Goal: Use online tool/utility: Utilize a website feature to perform a specific function

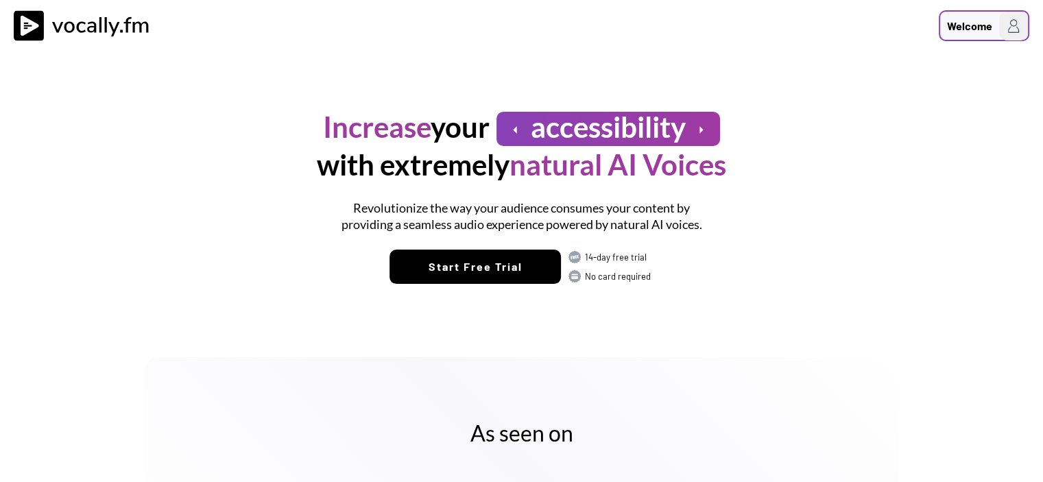
click at [993, 24] on div "Welcome" at bounding box center [983, 25] width 90 height 31
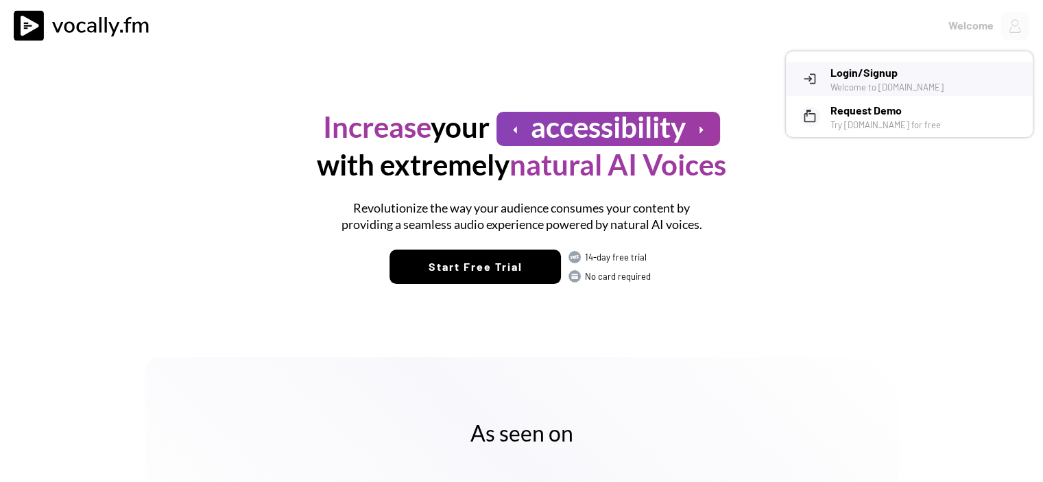
click at [908, 68] on h3 "Login/Signup" at bounding box center [926, 72] width 192 height 16
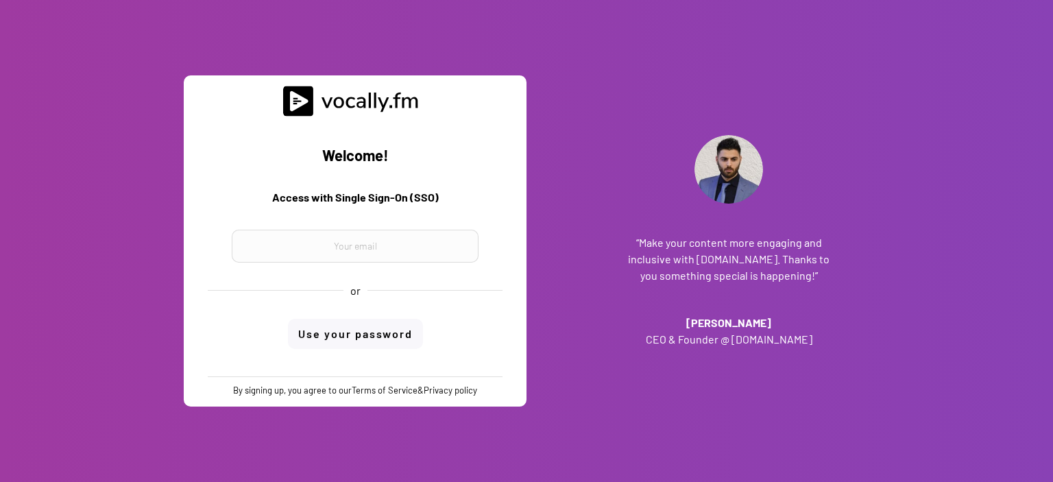
click at [397, 241] on input "email" at bounding box center [355, 246] width 247 height 33
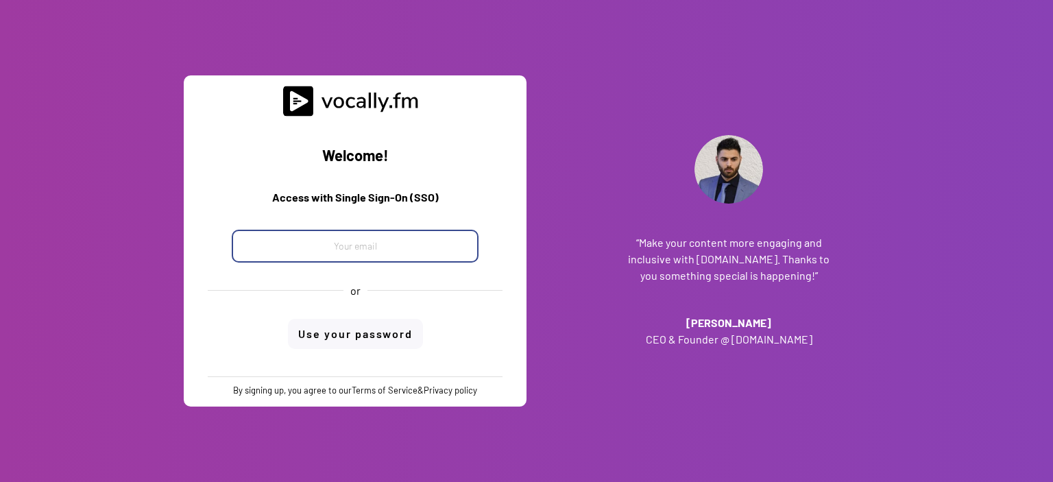
click at [400, 249] on input "email" at bounding box center [355, 246] width 247 height 33
paste input "progetto_enicom_2023@eni.com"
type input "progetto_enicom_2023@eni.com"
click at [373, 328] on div "Welcome! Access with Single Sign-On (SSO) progetto_enicom_2023@eni.com or Use y…" at bounding box center [355, 247] width 322 height 260
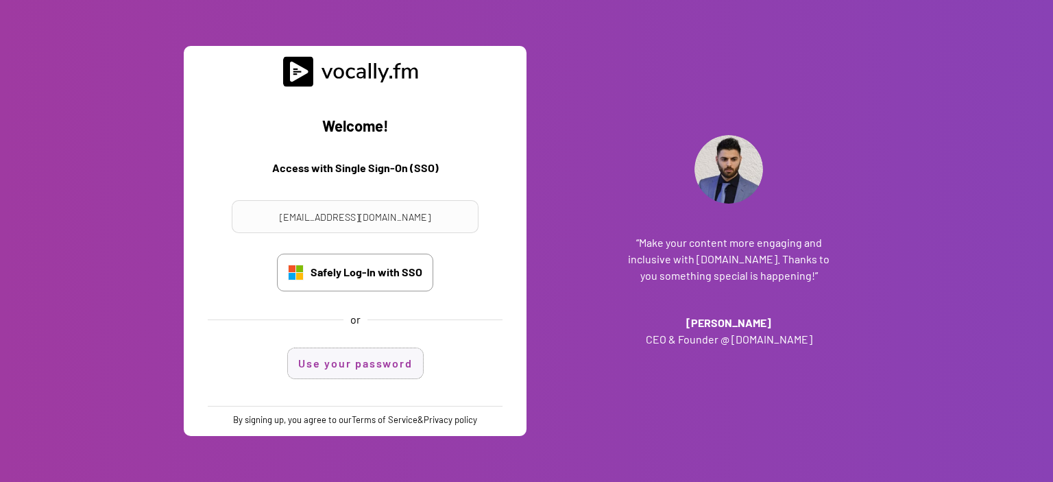
click at [384, 357] on button "Use your password" at bounding box center [355, 363] width 135 height 30
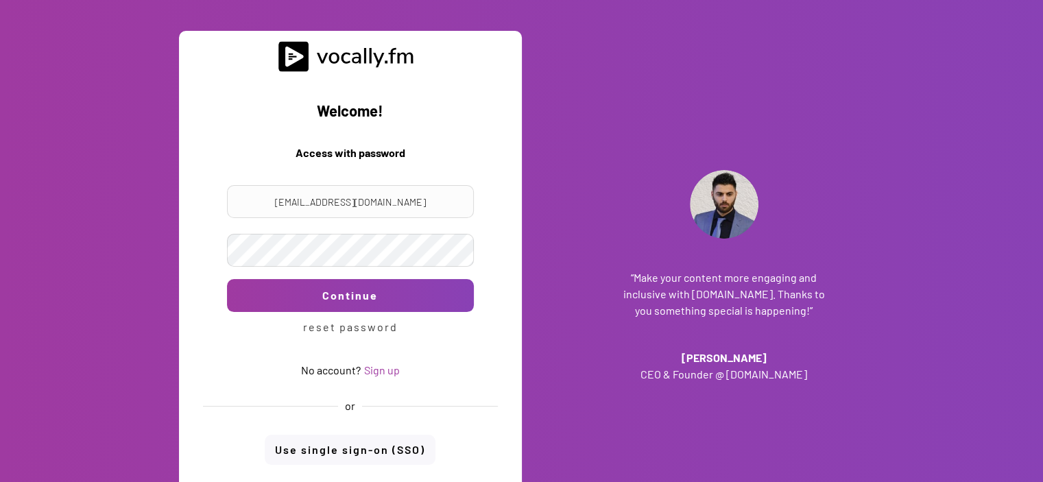
click at [308, 271] on div "Continue reset password" at bounding box center [350, 304] width 274 height 75
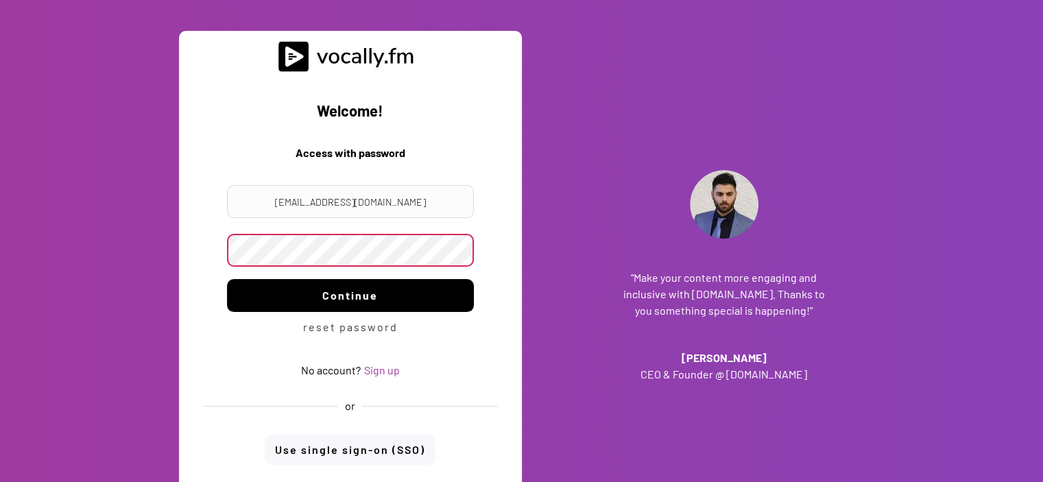
click at [335, 290] on button "Continue" at bounding box center [350, 295] width 247 height 33
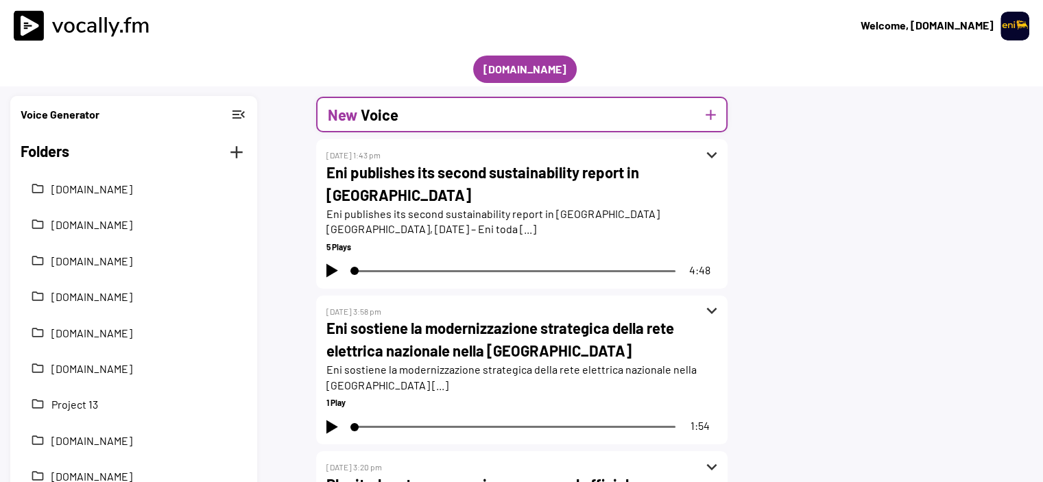
click at [712, 112] on button "add" at bounding box center [710, 114] width 17 height 17
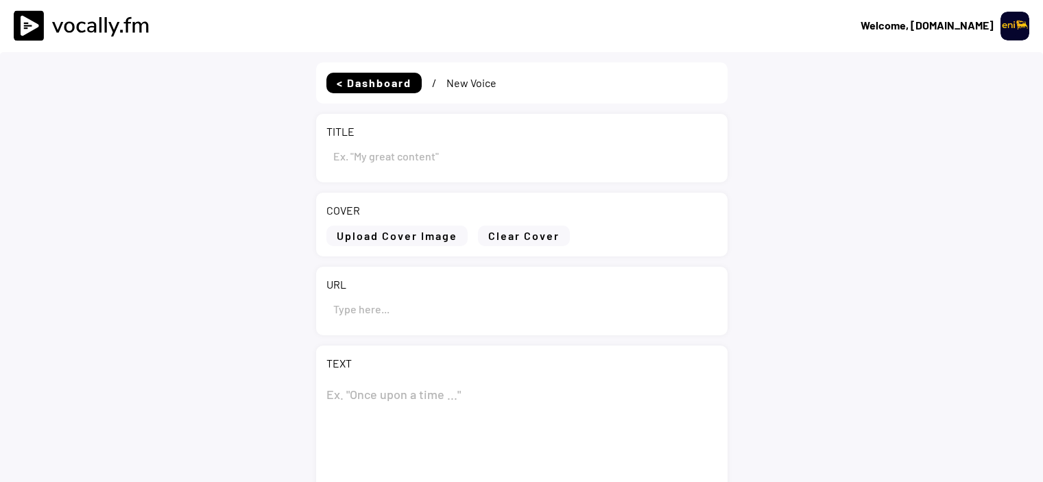
type input "Draft"
select select ""1348695171700984260__LOOKUP__1695815318097x346735823279882240""
drag, startPoint x: 424, startPoint y: 165, endPoint x: 335, endPoint y: 153, distance: 90.5
click at [335, 153] on input "input" at bounding box center [521, 155] width 391 height 33
click at [389, 153] on input "input" at bounding box center [521, 155] width 391 height 33
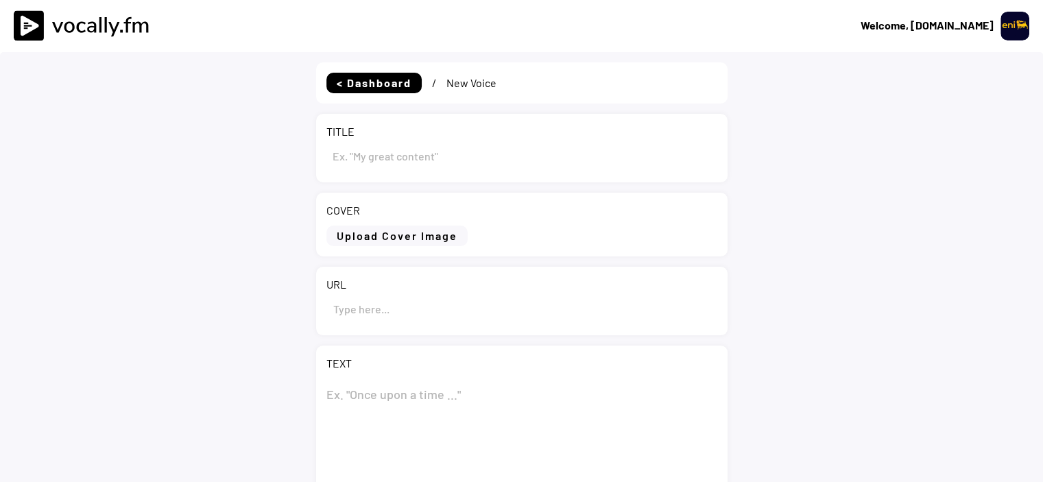
paste input "Eni: progetto per una nuova bioraffineria a Sannazzaro de’ [GEOGRAPHIC_DATA]"
type input "Eni: progetto per una nuova bioraffineria a Sannazzaro de’ [GEOGRAPHIC_DATA]"
click at [427, 390] on textarea at bounding box center [521, 446] width 391 height 137
paste textarea "Eni: progetto per una nuova bioraffineria a Sannazzaro de’ Burgondi"
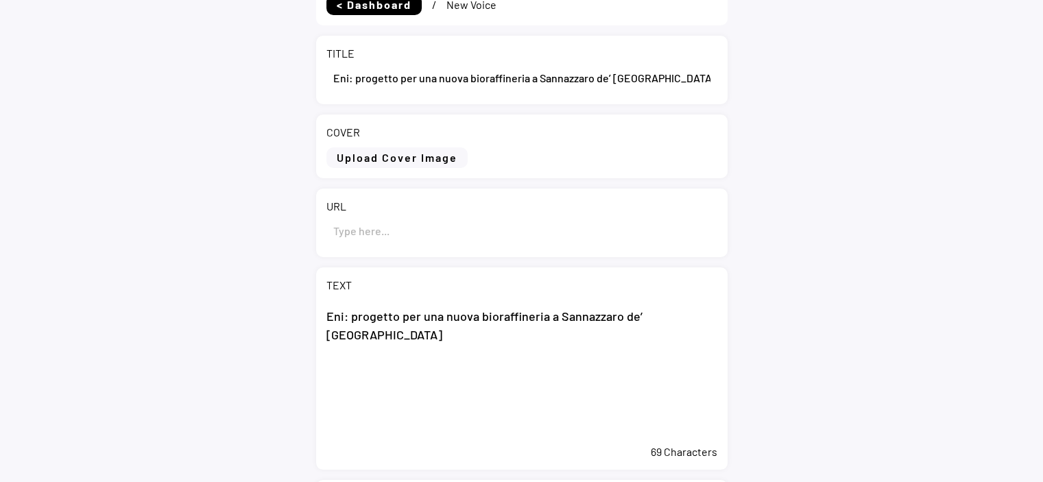
scroll to position [137, 0]
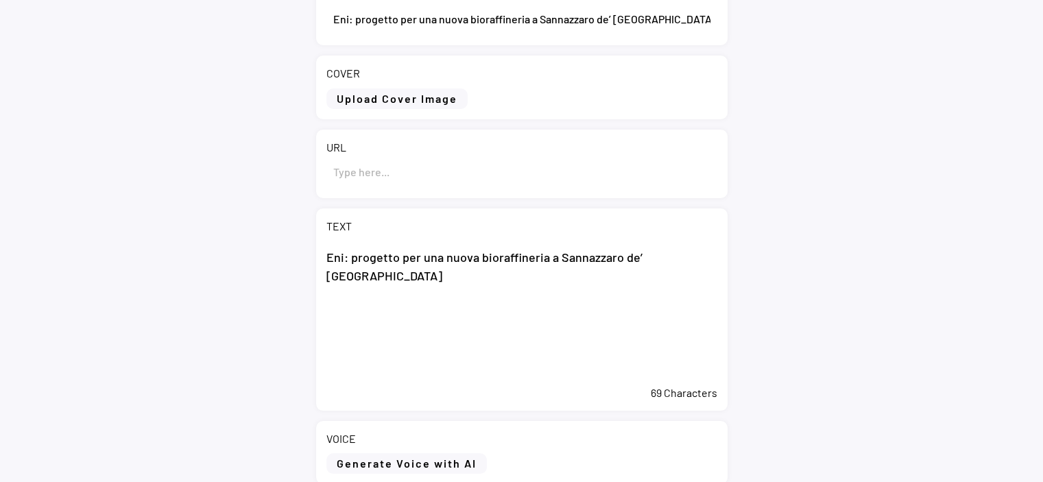
click at [395, 313] on textarea "Eni: progetto per una nuova bioraffineria a Sannazzaro de’ Burgondi" at bounding box center [521, 309] width 391 height 137
paste textarea "San Donato Milanese (MI), 23 settembre 2025 – Eni annuncia di aver ottenuto la …"
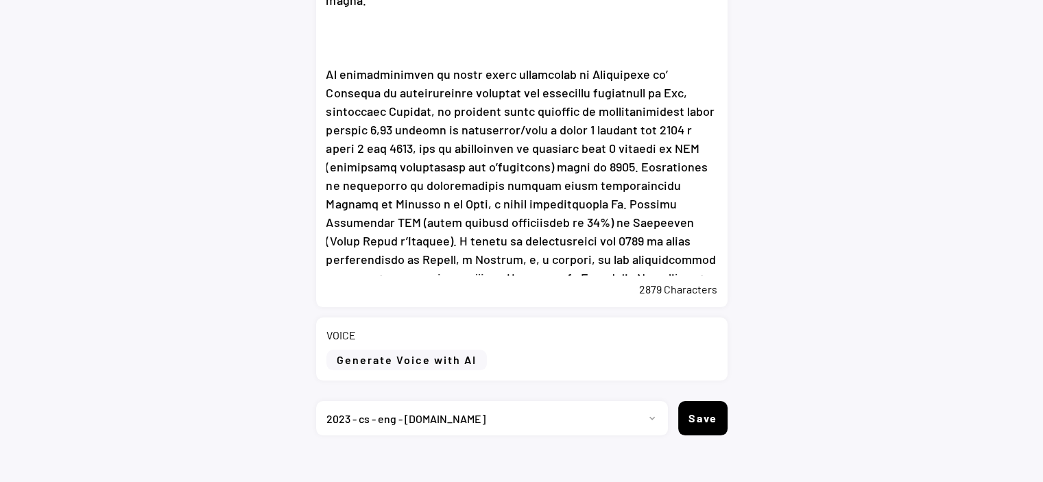
scroll to position [531, 0]
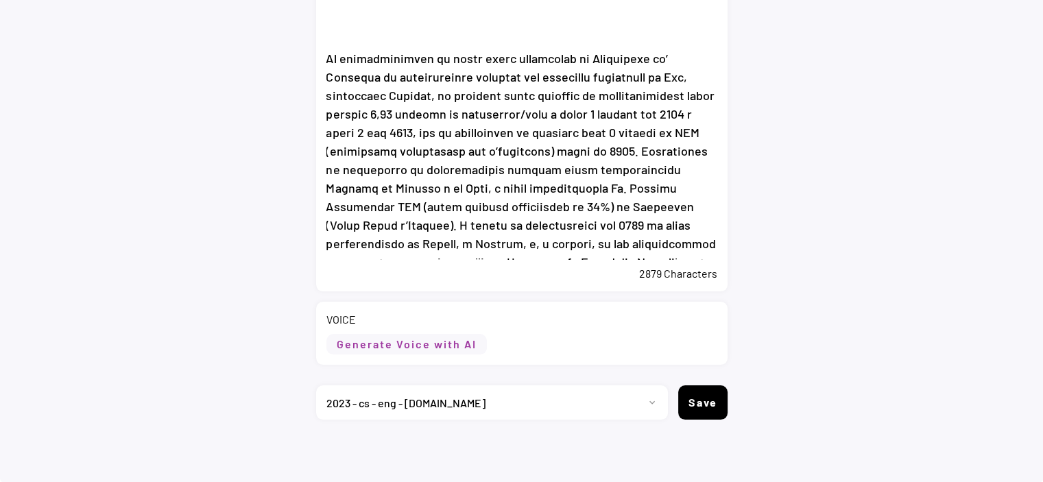
type textarea "Eni: progetto per una nuova bioraffineria a Sannazzaro de’ Burgondi San Donato …"
click at [438, 352] on button "Generate Voice with AI" at bounding box center [406, 344] width 160 height 21
select select ""chat""
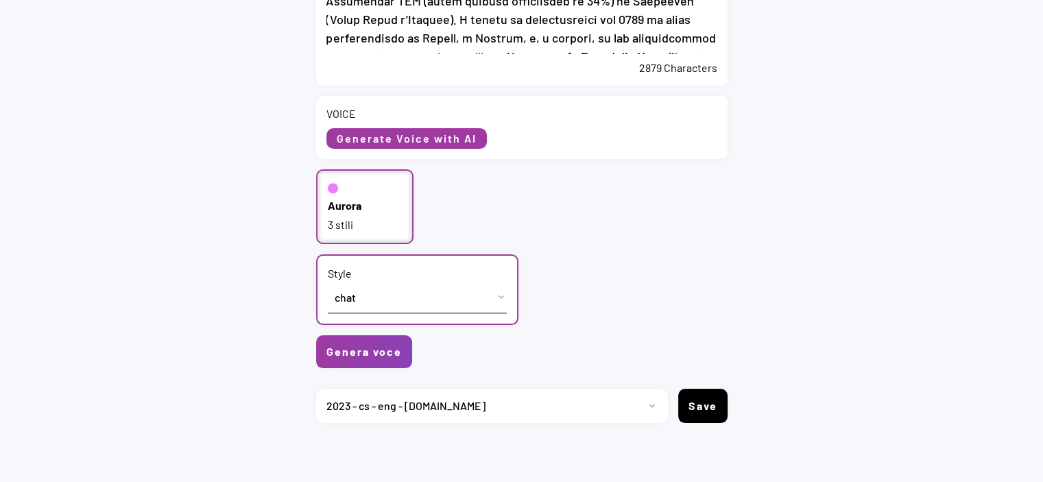
scroll to position [738, 0]
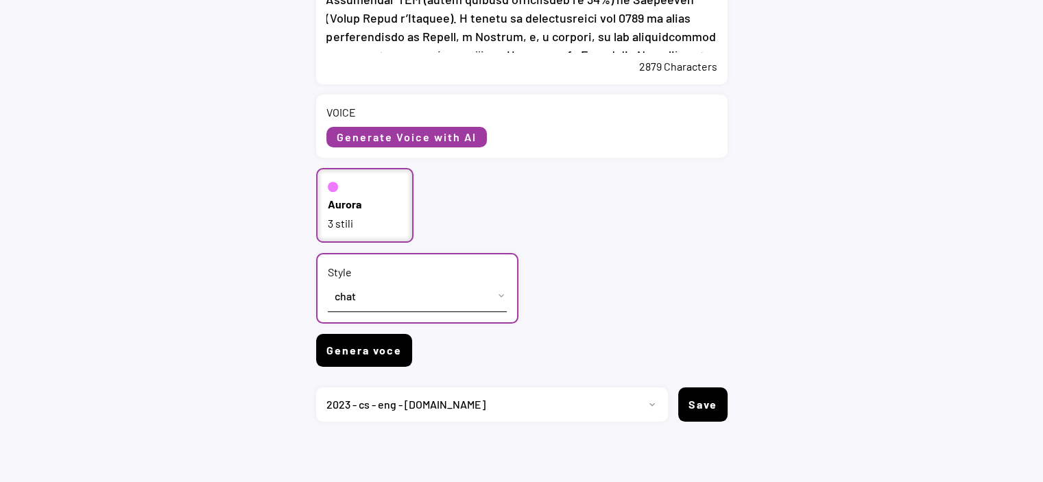
click at [375, 356] on button "Genera voce" at bounding box center [364, 350] width 96 height 33
click at [379, 353] on button "Genera voce" at bounding box center [364, 350] width 96 height 33
click at [715, 192] on div "Aurora 3 stili" at bounding box center [521, 205] width 411 height 75
click at [376, 344] on button "Genera voce" at bounding box center [364, 350] width 96 height 33
click at [368, 348] on button "Genera voce" at bounding box center [364, 350] width 96 height 33
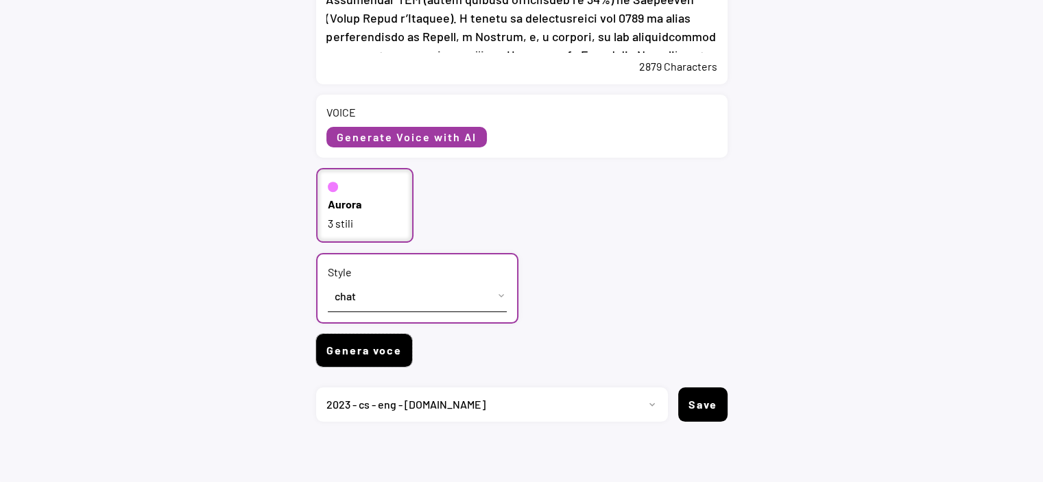
click at [359, 345] on button "Genera voce" at bounding box center [364, 350] width 96 height 33
click at [363, 356] on button "Genera voce" at bounding box center [364, 350] width 96 height 33
click at [367, 350] on button "Genera voce" at bounding box center [364, 350] width 96 height 33
click at [442, 139] on button "Generate Voice with AI" at bounding box center [406, 137] width 160 height 21
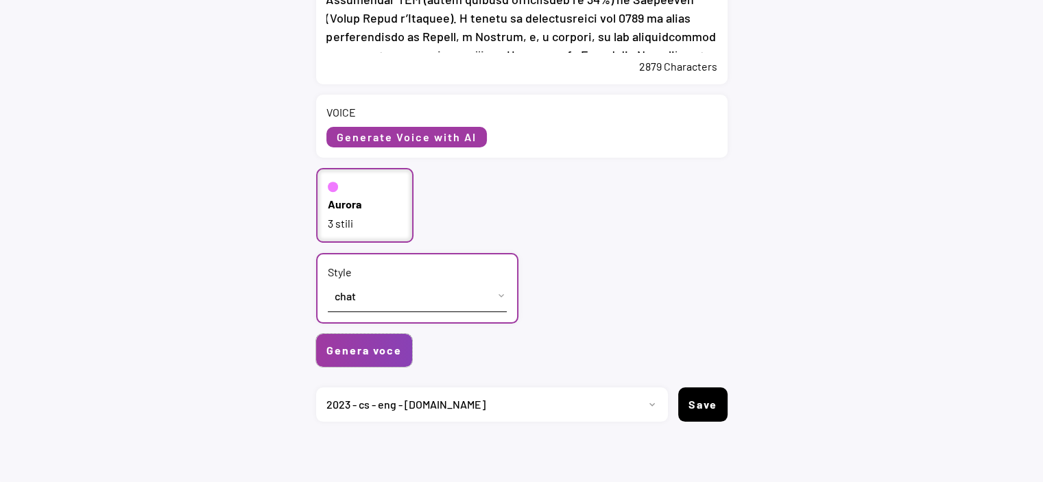
scroll to position [531, 0]
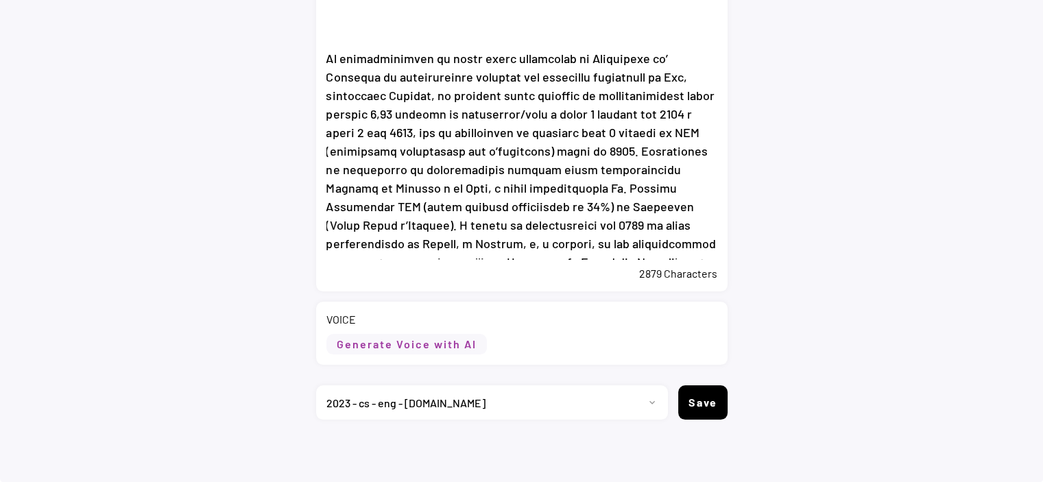
click at [430, 350] on button "Generate Voice with AI" at bounding box center [406, 344] width 160 height 21
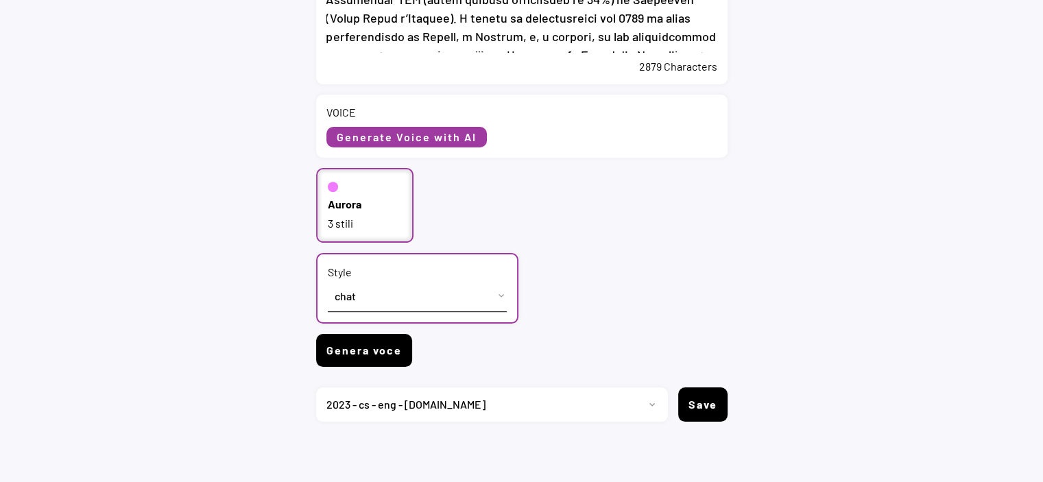
click at [376, 350] on button "Genera voce" at bounding box center [364, 350] width 96 height 33
click at [642, 400] on select "Progetto 2023 - cs - eng - eni.com 2023 - cs - ita - eni.com 2023 - storie - it…" at bounding box center [486, 404] width 341 height 34
select select ""1348695171700984260__LOOKUP__1735904233799x559431839768379400""
click at [316, 387] on select "Progetto 2023 - cs - eng - eni.com 2023 - cs - ita - eni.com 2023 - storie - it…" at bounding box center [486, 404] width 341 height 34
click at [368, 354] on button "Genera voce" at bounding box center [364, 350] width 96 height 33
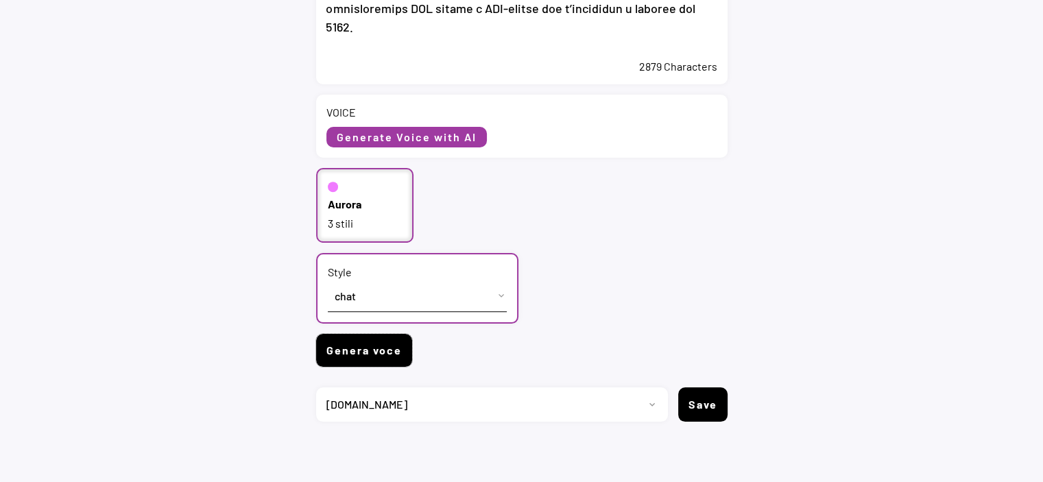
click at [392, 348] on button "Genera voce" at bounding box center [364, 350] width 96 height 33
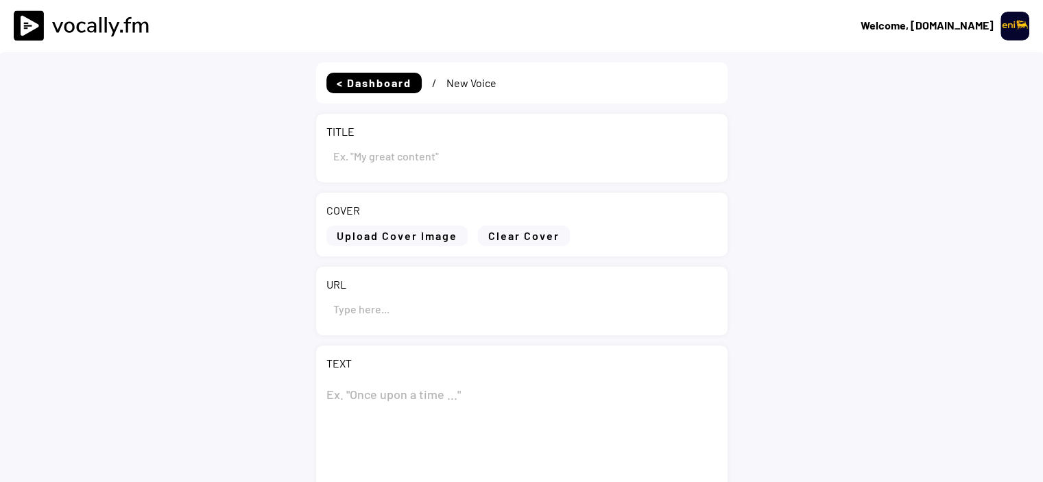
type input "Eni: progetto per una nuova bioraffineria a Sannazzaro de’ Burgondi"
type textarea "Eni: progetto per una nuova bioraffineria a Sannazzaro de’ Burgondi San Donato …"
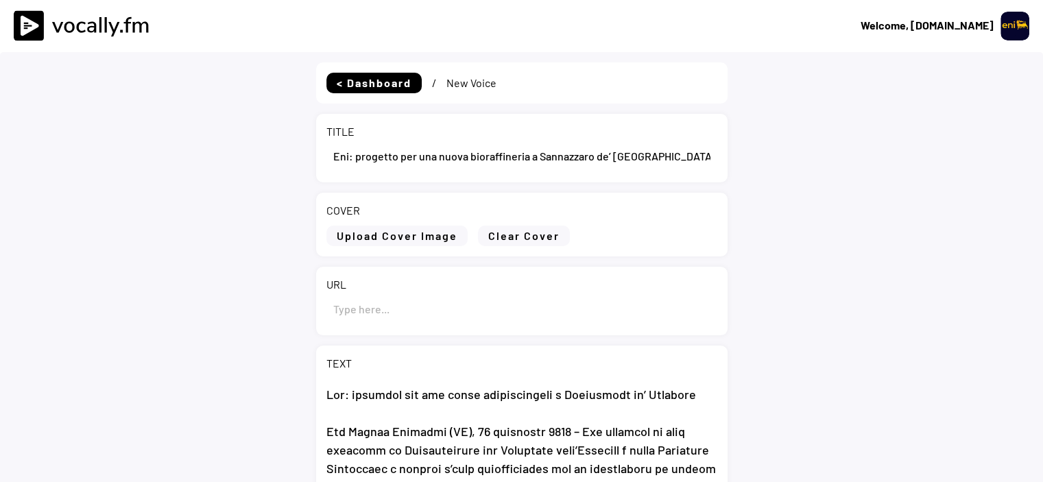
select select ""1348695171700984260__LOOKUP__1695815318097x346735823279882240""
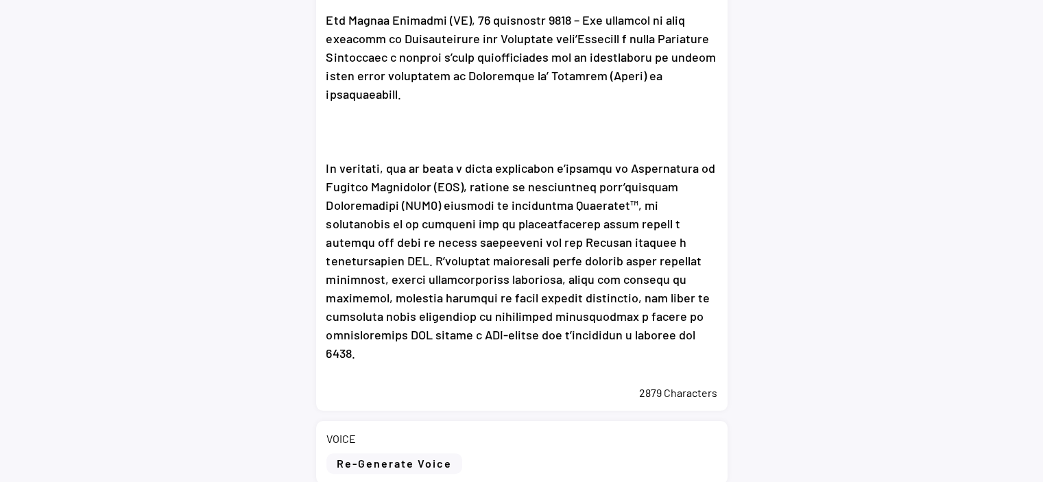
scroll to position [819, 0]
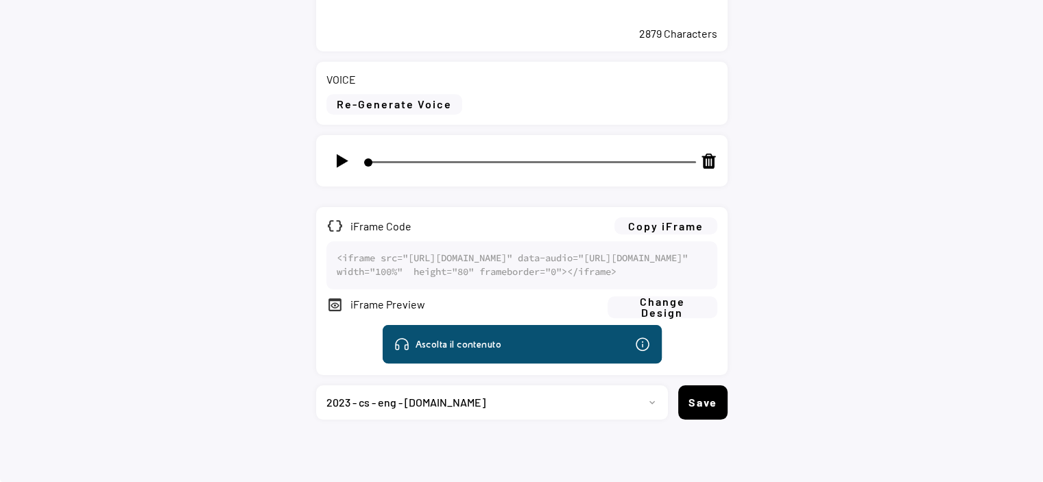
click at [337, 152] on img at bounding box center [341, 160] width 17 height 17
click at [679, 217] on button "Copy iFrame" at bounding box center [665, 225] width 103 height 17
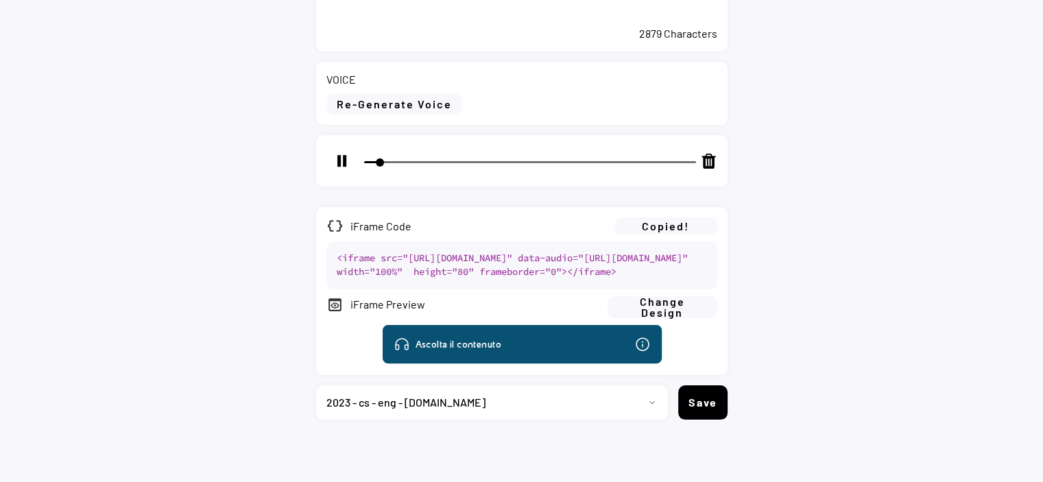
click at [337, 152] on img at bounding box center [341, 160] width 17 height 17
type input "8"
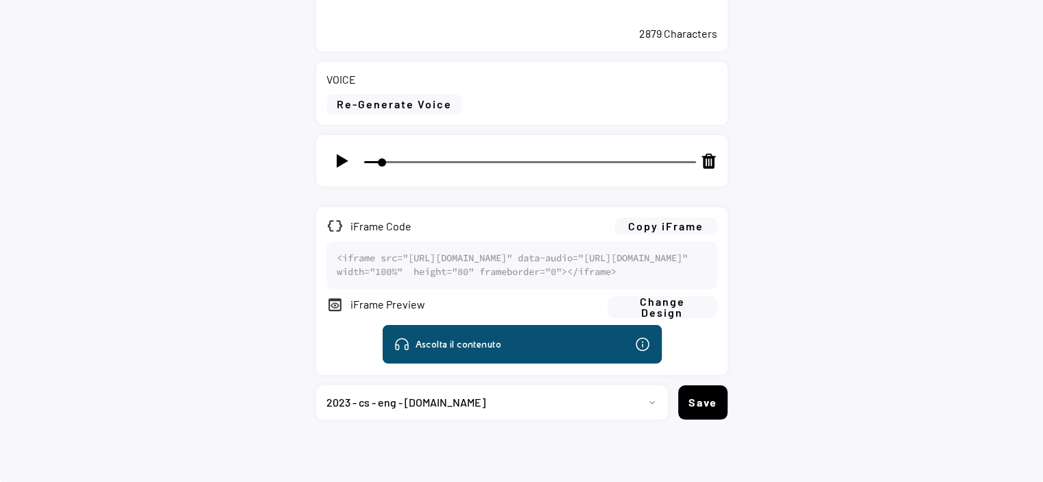
click at [404, 402] on select "Progetto 2023 - cs - eng - eni.com 2023 - cs - ita - eni.com 2023 - storie - it…" at bounding box center [486, 402] width 341 height 34
select select ""1348695171700984260__LOOKUP__1735904233799x559431839768379400""
click at [316, 385] on select "Progetto 2023 - cs - eng - eni.com 2023 - cs - ita - eni.com 2023 - storie - it…" at bounding box center [486, 402] width 341 height 34
click at [702, 399] on button "Save" at bounding box center [702, 402] width 49 height 34
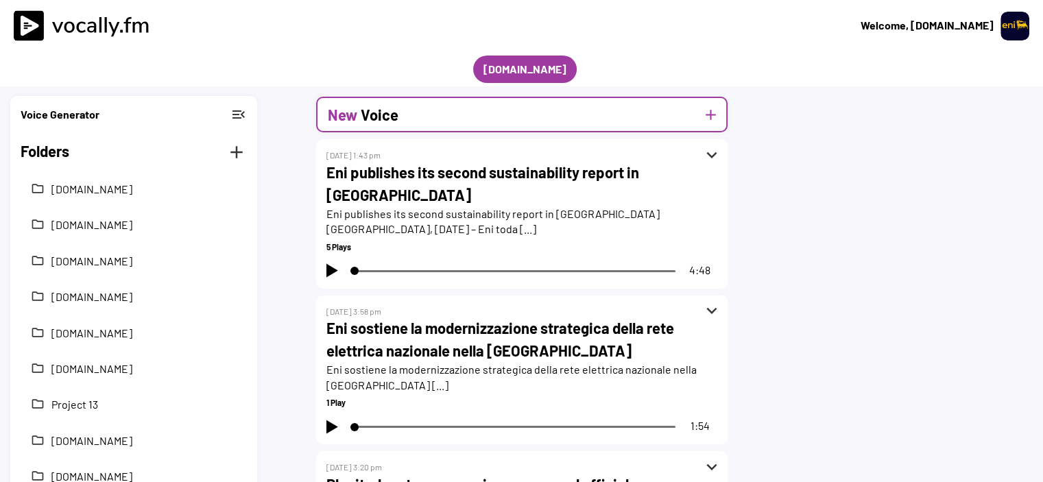
click at [714, 109] on button "add" at bounding box center [710, 114] width 17 height 17
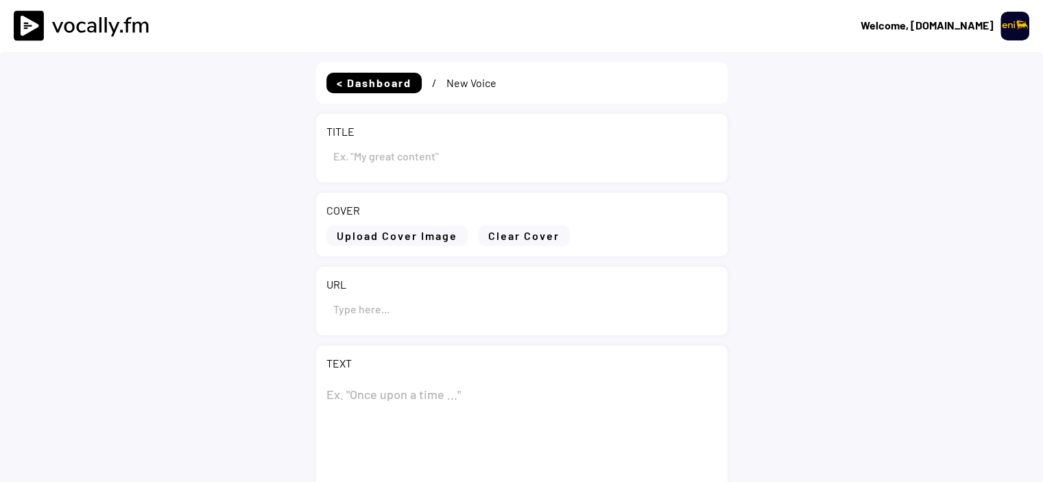
type input "Draft"
select select ""1348695171700984260__LOOKUP__1735904233799x559431839768379400""
drag, startPoint x: 362, startPoint y: 154, endPoint x: 326, endPoint y: 159, distance: 36.6
click at [326, 159] on input "input" at bounding box center [521, 155] width 391 height 33
paste input "Eni unveils new biorefinery project in Sannazzaro de’ Burgondi"
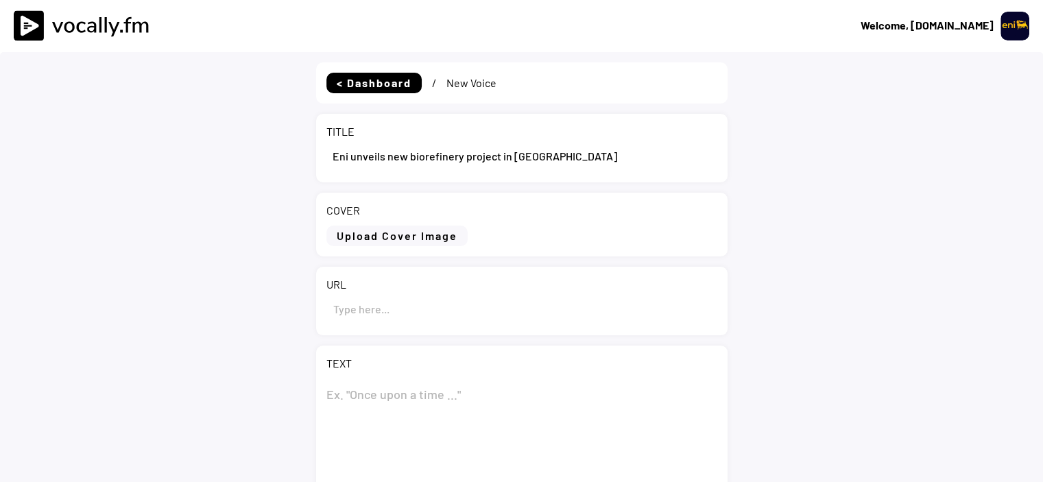
type input "Eni unveils new biorefinery project in Sannazzaro de’ Burgondi"
click at [389, 386] on textarea at bounding box center [521, 446] width 391 height 137
paste textarea "Eni unveils new biorefinery project in Sannazzaro de’ Burgondi"
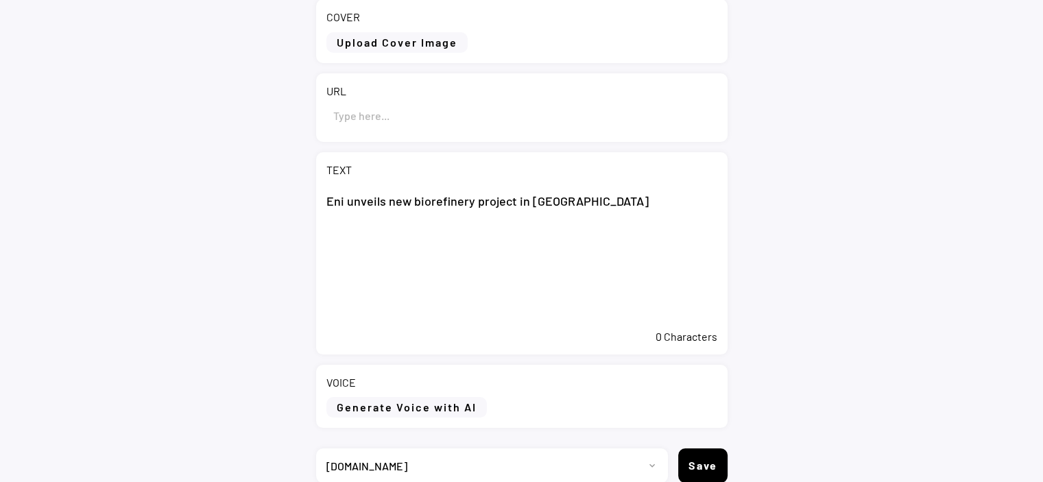
scroll to position [206, 0]
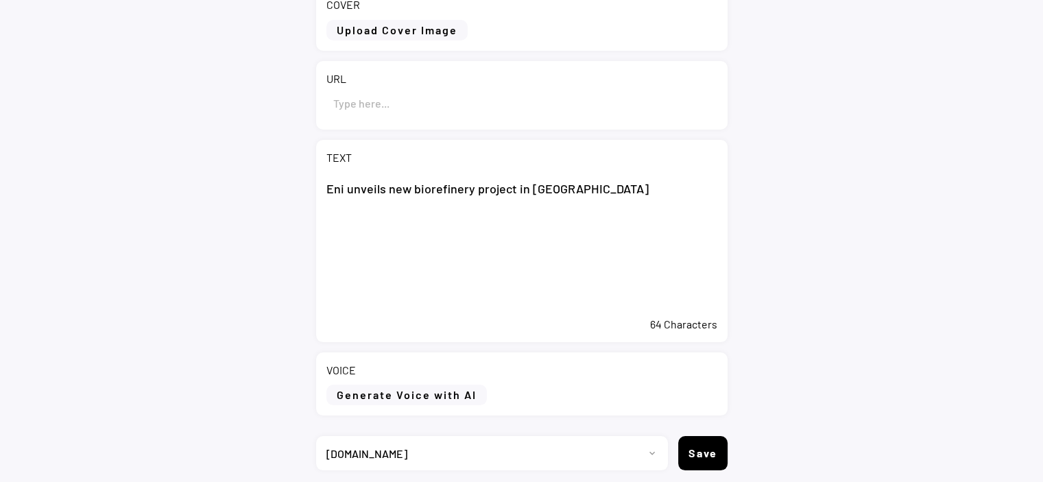
click at [370, 230] on textarea "Eni unveils new biorefinery project in Sannazzaro de’ Burgondi" at bounding box center [521, 241] width 391 height 137
paste textarea "San Donato Milanese (MI), 23 September 2025 – Eni announces that it has receive…"
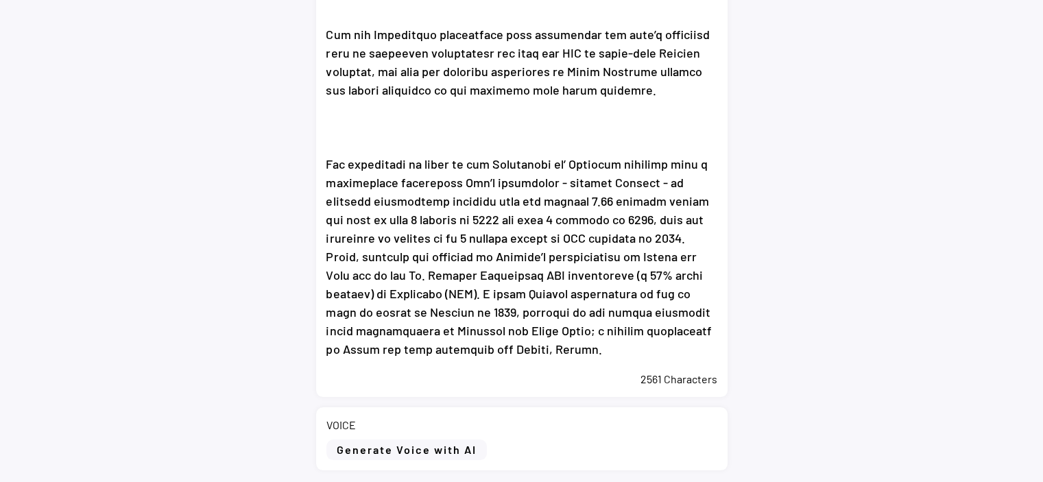
scroll to position [531, 0]
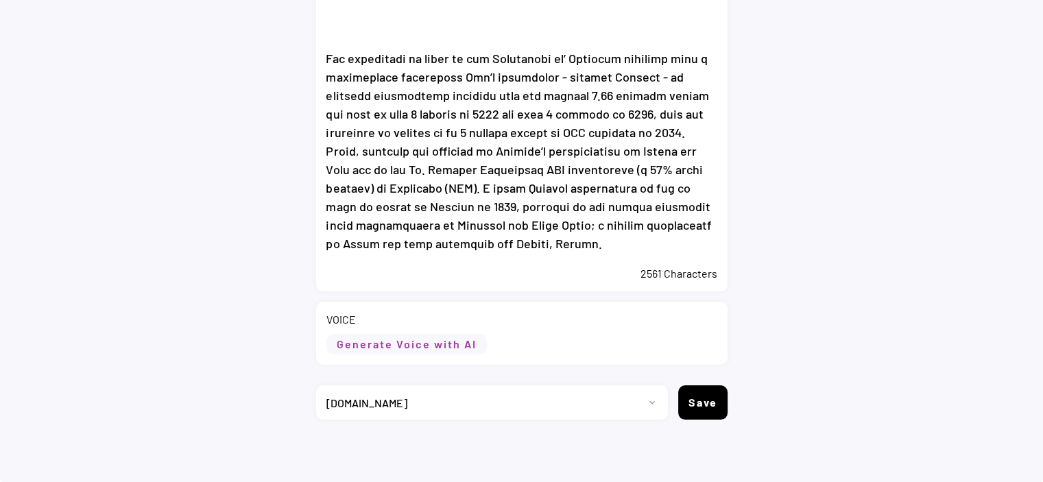
type textarea "Eni unveils new biorefinery project in Sannazzaro de’ Burgondi San Donato Milan…"
click at [450, 349] on button "Generate Voice with AI" at bounding box center [406, 344] width 160 height 21
select select ""chat""
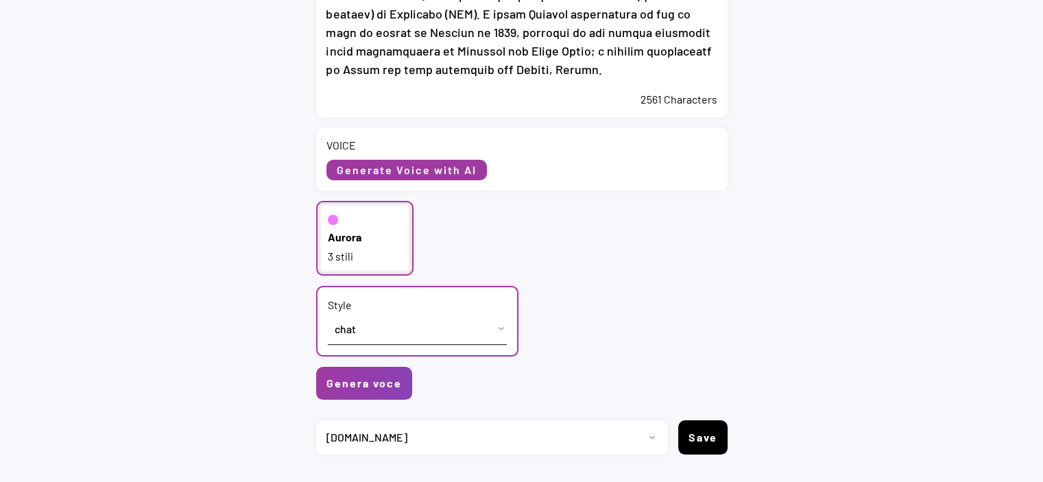
scroll to position [736, 0]
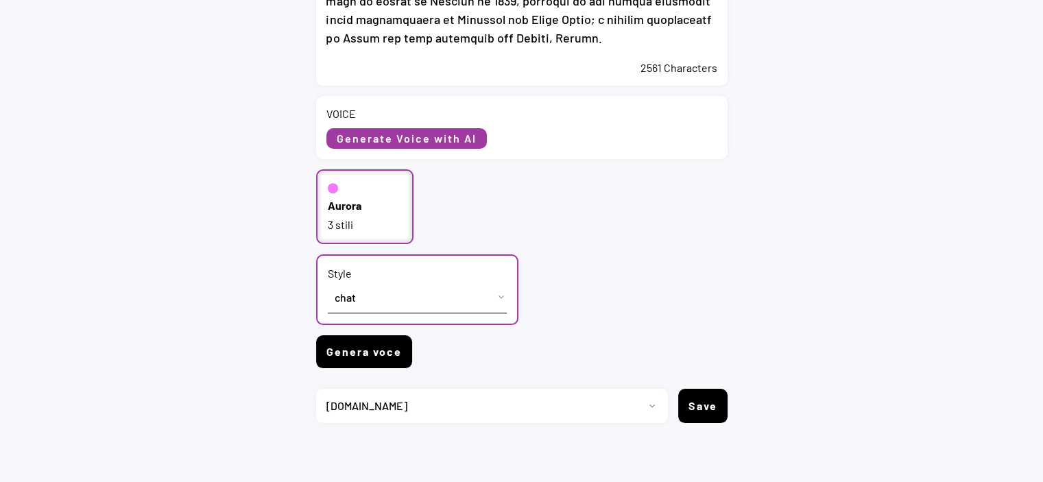
click at [374, 361] on button "Genera voce" at bounding box center [364, 351] width 96 height 33
click at [356, 217] on div "3 stili" at bounding box center [365, 224] width 75 height 15
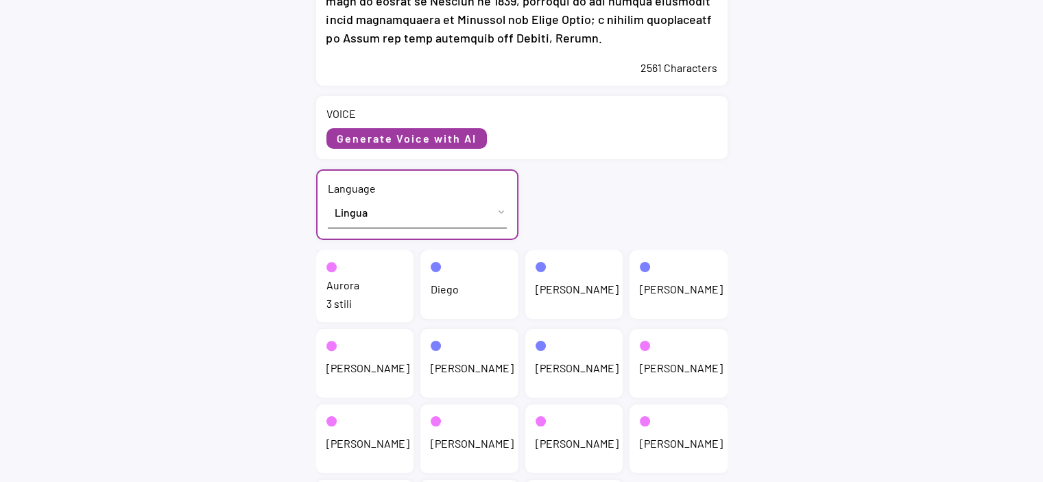
click at [359, 213] on select "Lingua English (US) French (France) Italian (Italy)" at bounding box center [417, 212] width 179 height 31
select select ""English (US)""
click at [328, 197] on select "Lingua English (US) French (France) Italian (Italy)" at bounding box center [417, 212] width 179 height 31
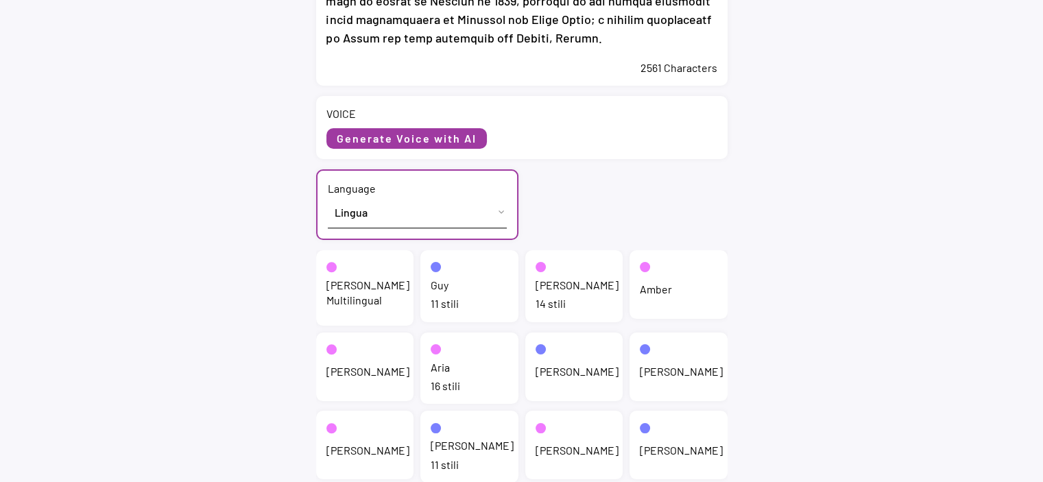
click at [561, 287] on div "Jenny" at bounding box center [576, 285] width 83 height 15
select select ""chat""
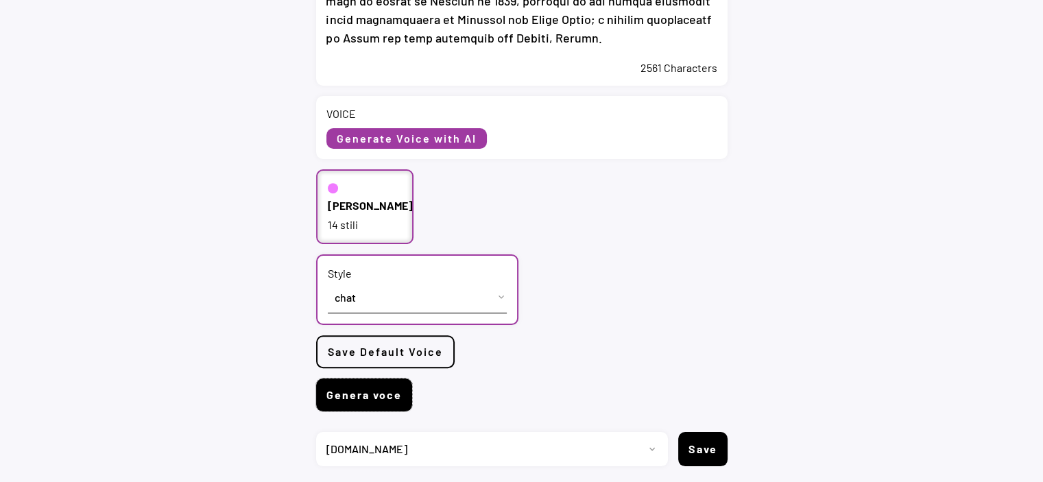
click at [382, 397] on button "Genera voce" at bounding box center [364, 394] width 96 height 33
click at [398, 391] on button "Genera voce" at bounding box center [364, 394] width 96 height 33
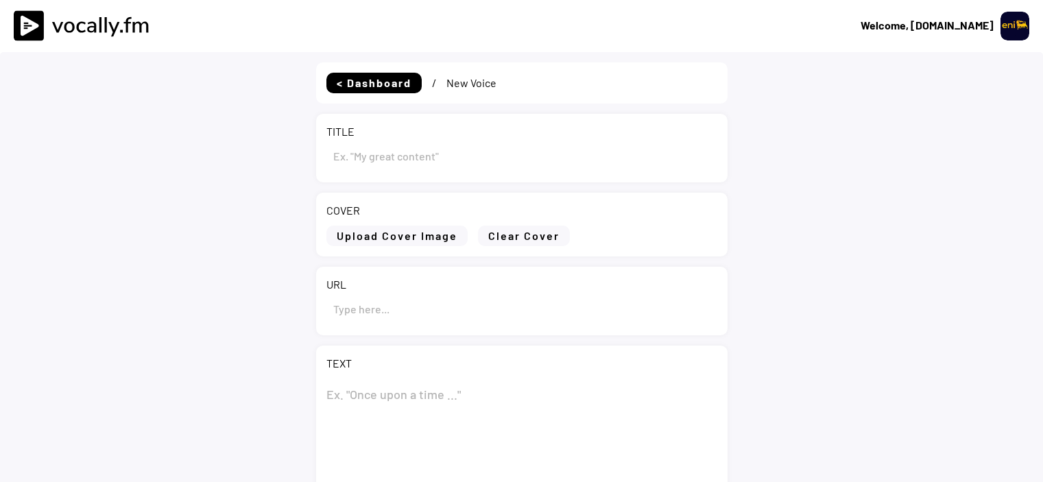
type input "Eni unveils new biorefinery project in [GEOGRAPHIC_DATA]"
type textarea "Lor ipsumdo sit ametconsect adipisc el Seddoeiusm te’ Incididu Utl Etdolo Magna…"
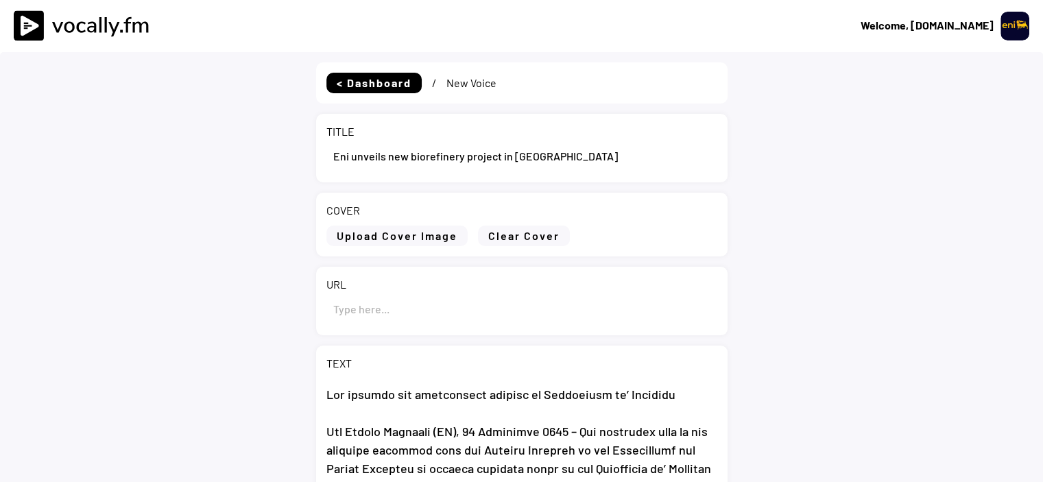
select select ""1348695171700984260__LOOKUP__1735904233799x559431839768379400""
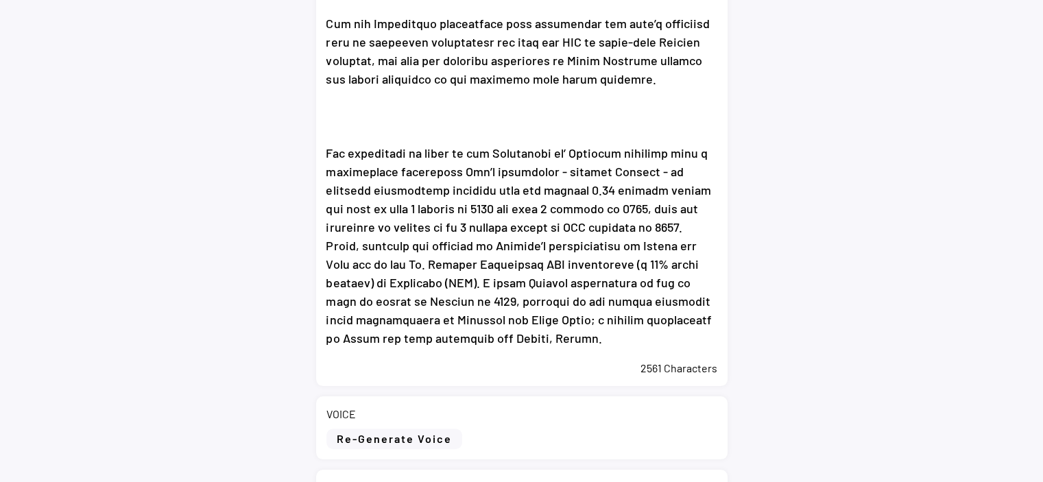
scroll to position [754, 0]
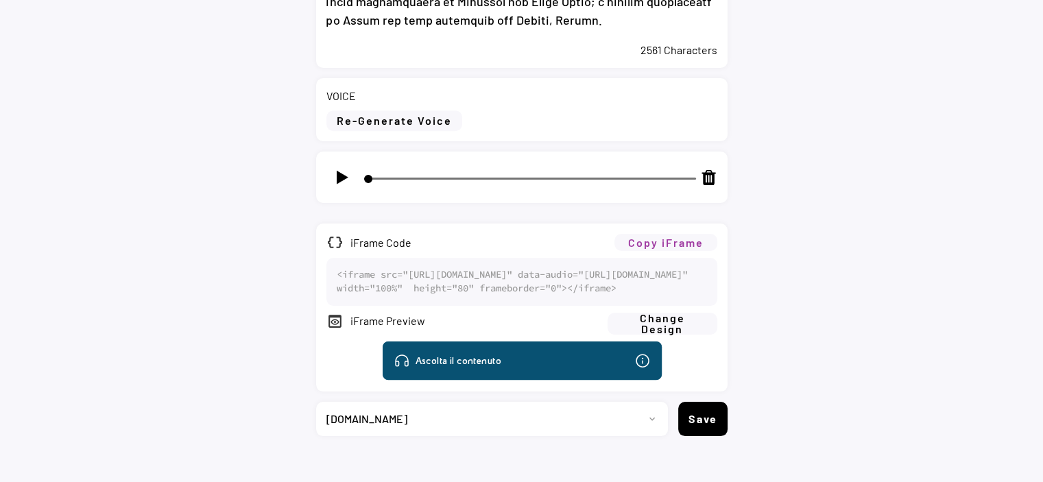
click at [653, 241] on button "Copy iFrame" at bounding box center [665, 242] width 103 height 17
click at [333, 179] on img at bounding box center [341, 177] width 17 height 17
click at [343, 180] on img at bounding box center [341, 177] width 17 height 17
type input "5"
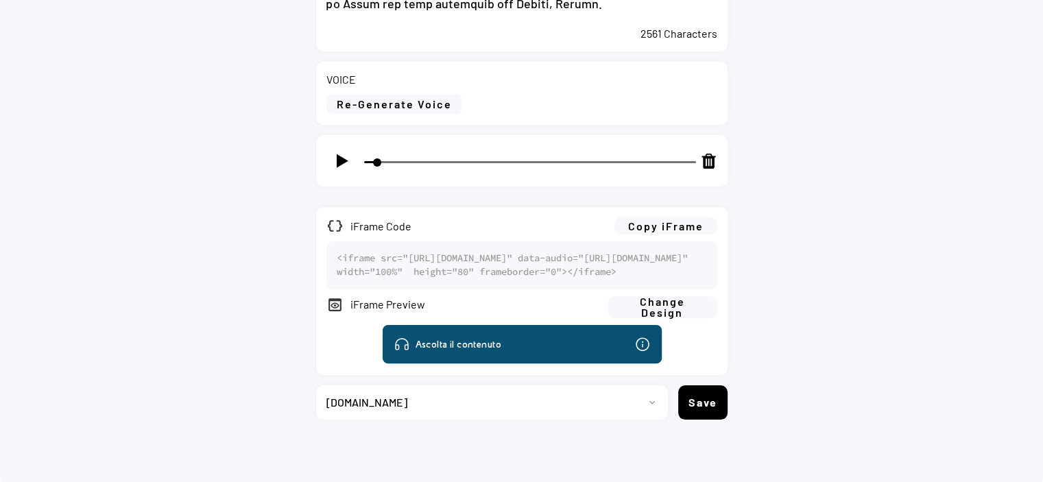
scroll to position [819, 0]
click at [392, 400] on select "Progetto 2023 - cs - eng - eni.com 2023 - cs - ita - eni.com 2023 - storie - it…" at bounding box center [486, 402] width 341 height 34
select select ""1348695171700984260__LOOKUP__1735904392009x606523124540768300""
click at [316, 385] on select "Progetto 2023 - cs - eng - eni.com 2023 - cs - ita - eni.com 2023 - storie - it…" at bounding box center [486, 402] width 341 height 34
click at [708, 398] on button "Save" at bounding box center [702, 402] width 49 height 34
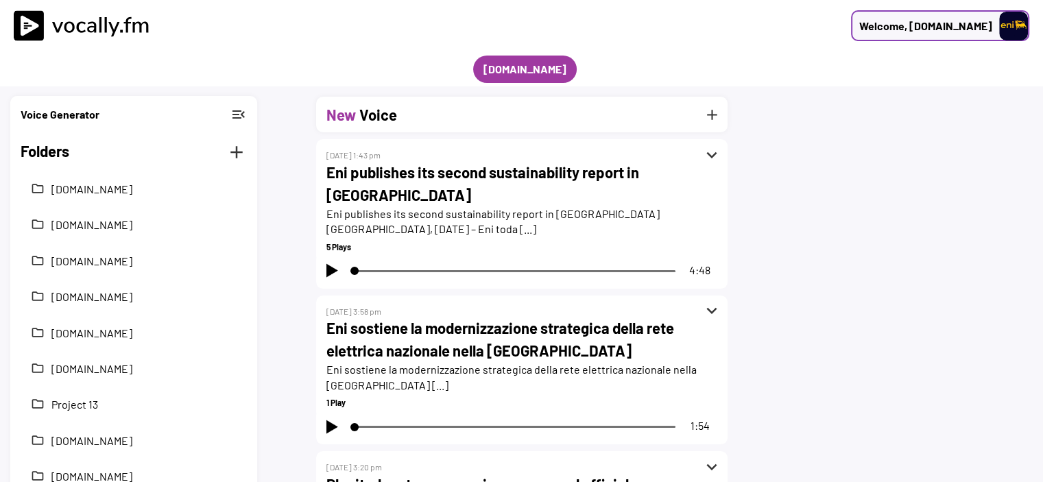
click at [954, 23] on div "Welcome, [DOMAIN_NAME]" at bounding box center [925, 26] width 133 height 16
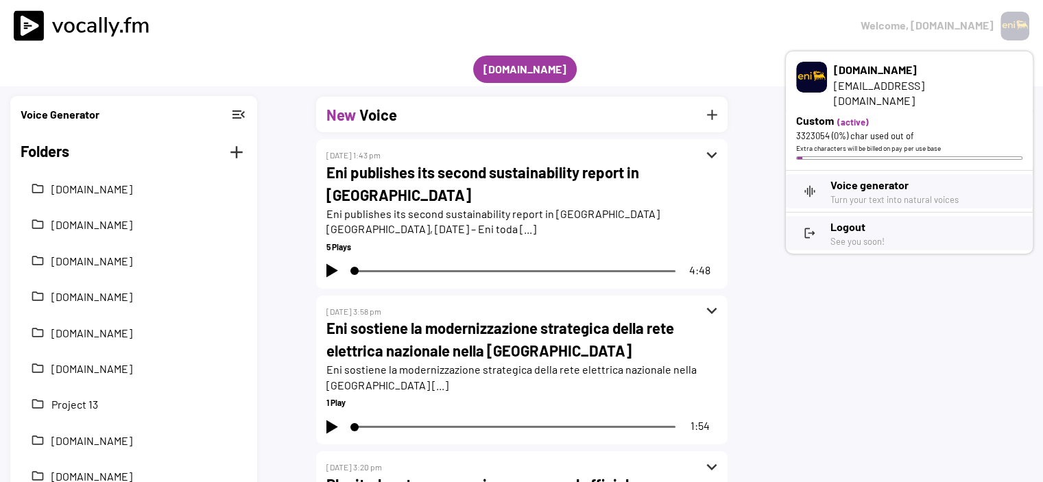
click at [862, 219] on h3 "Logout" at bounding box center [926, 227] width 192 height 16
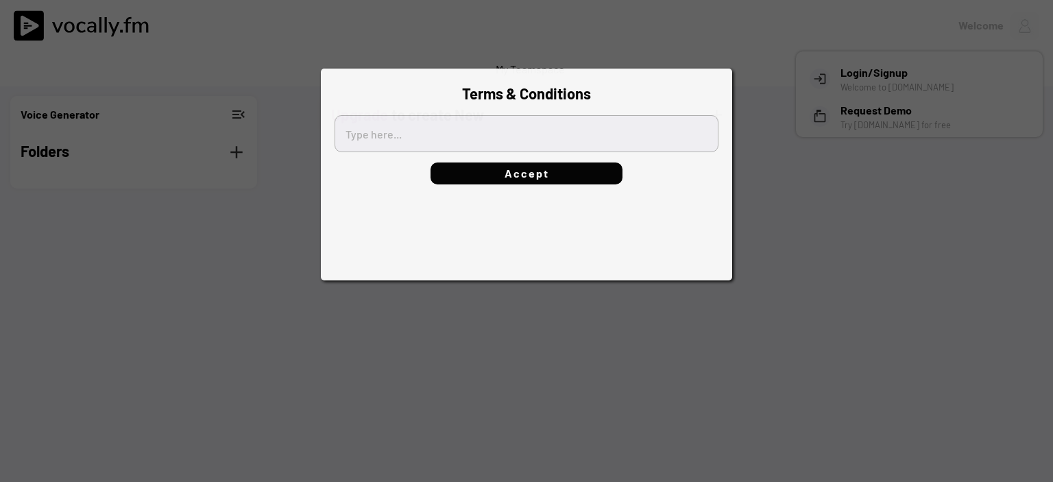
type textarea "[b]Terms of Service[/b] Users of the Services offered by Vocally.fm acknowledge…"
